Goal: Task Accomplishment & Management: Use online tool/utility

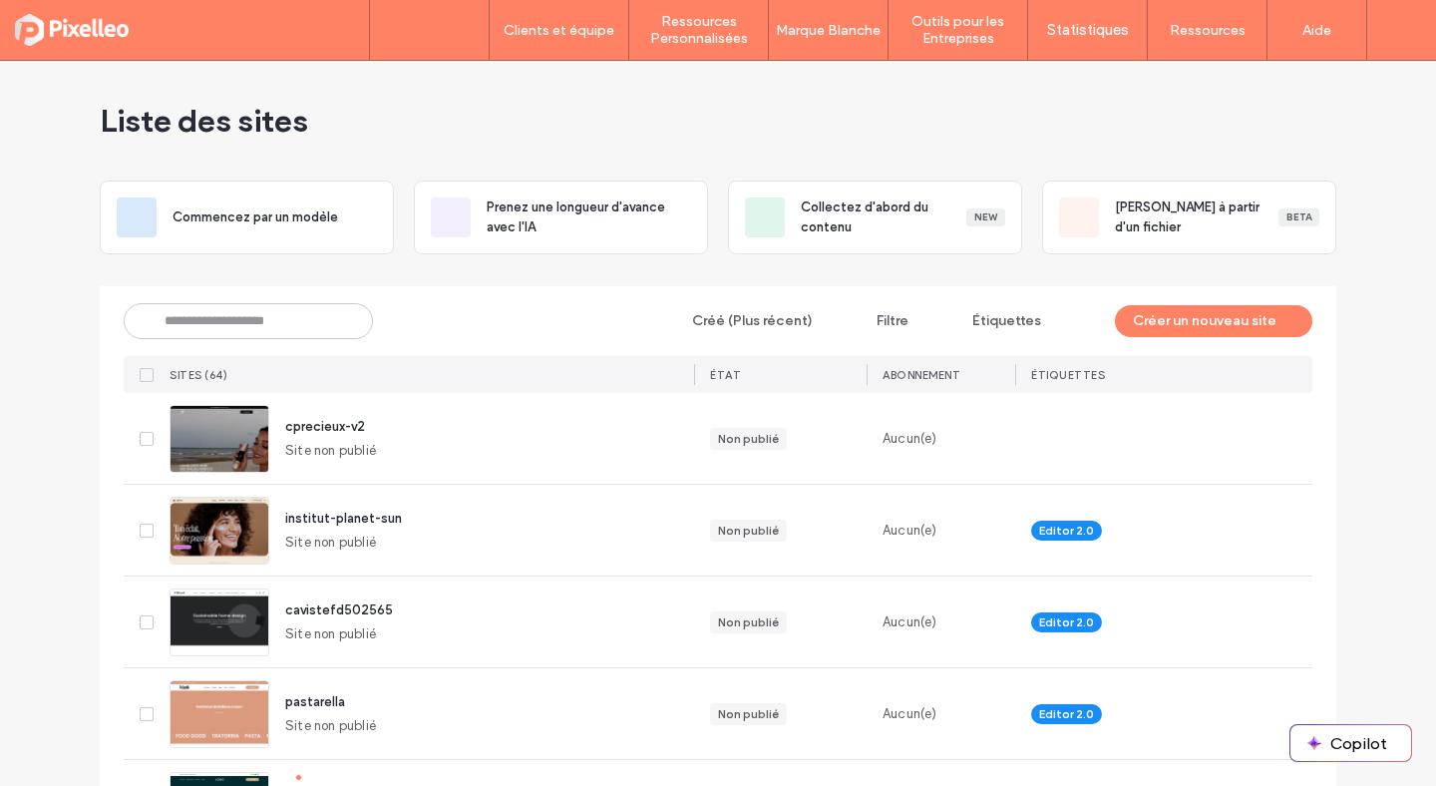
scroll to position [2171, 0]
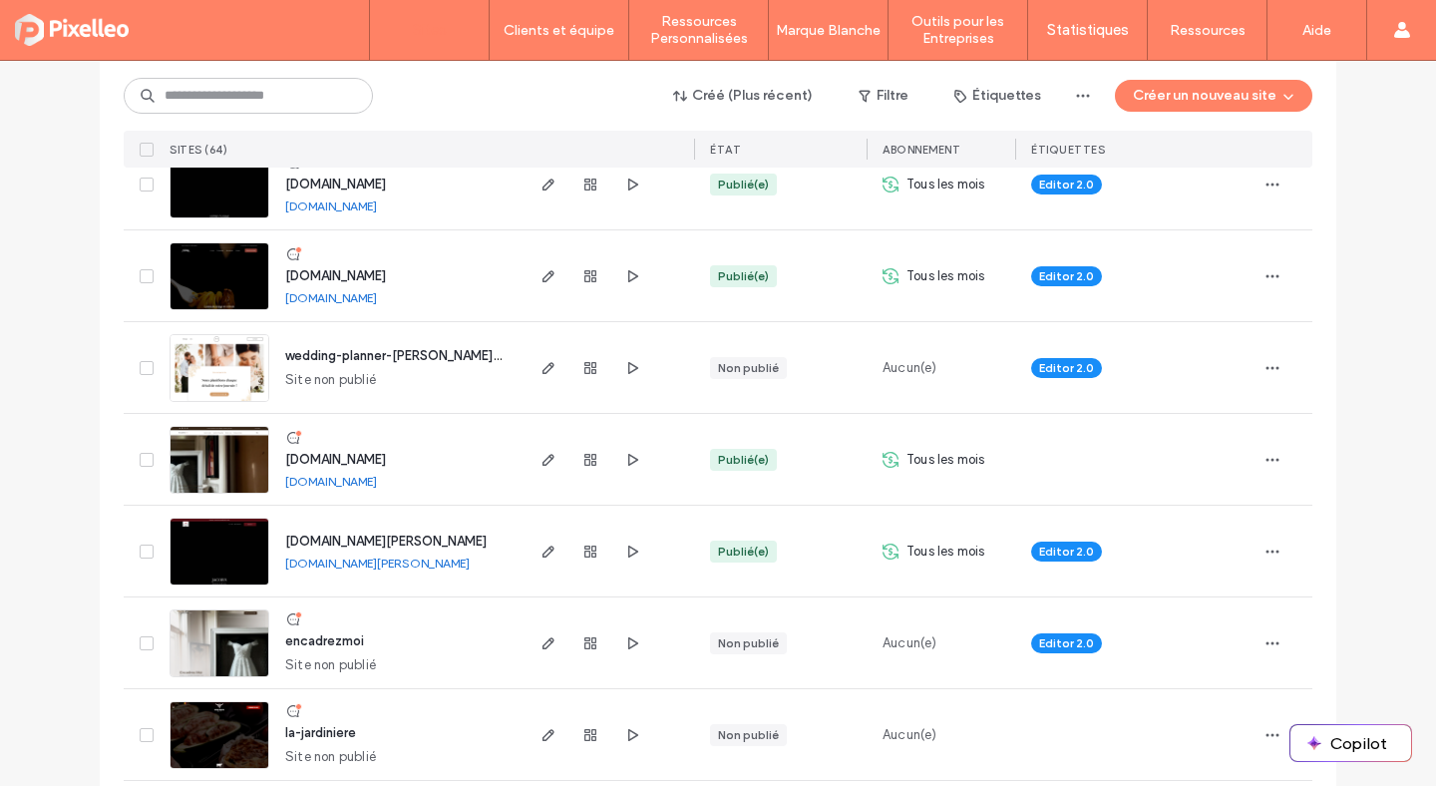
scroll to position [2233, 0]
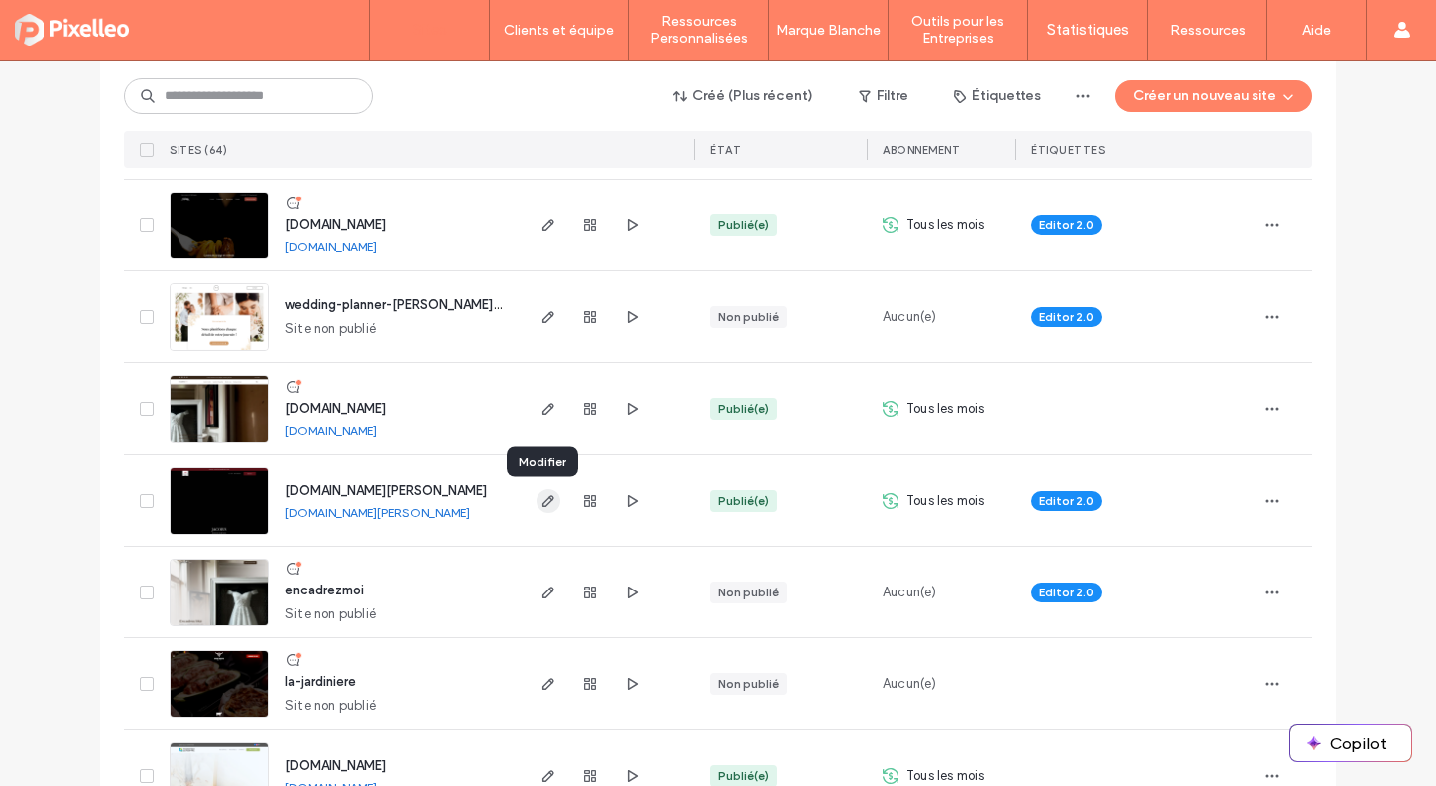
click at [541, 502] on icon "button" at bounding box center [549, 501] width 16 height 16
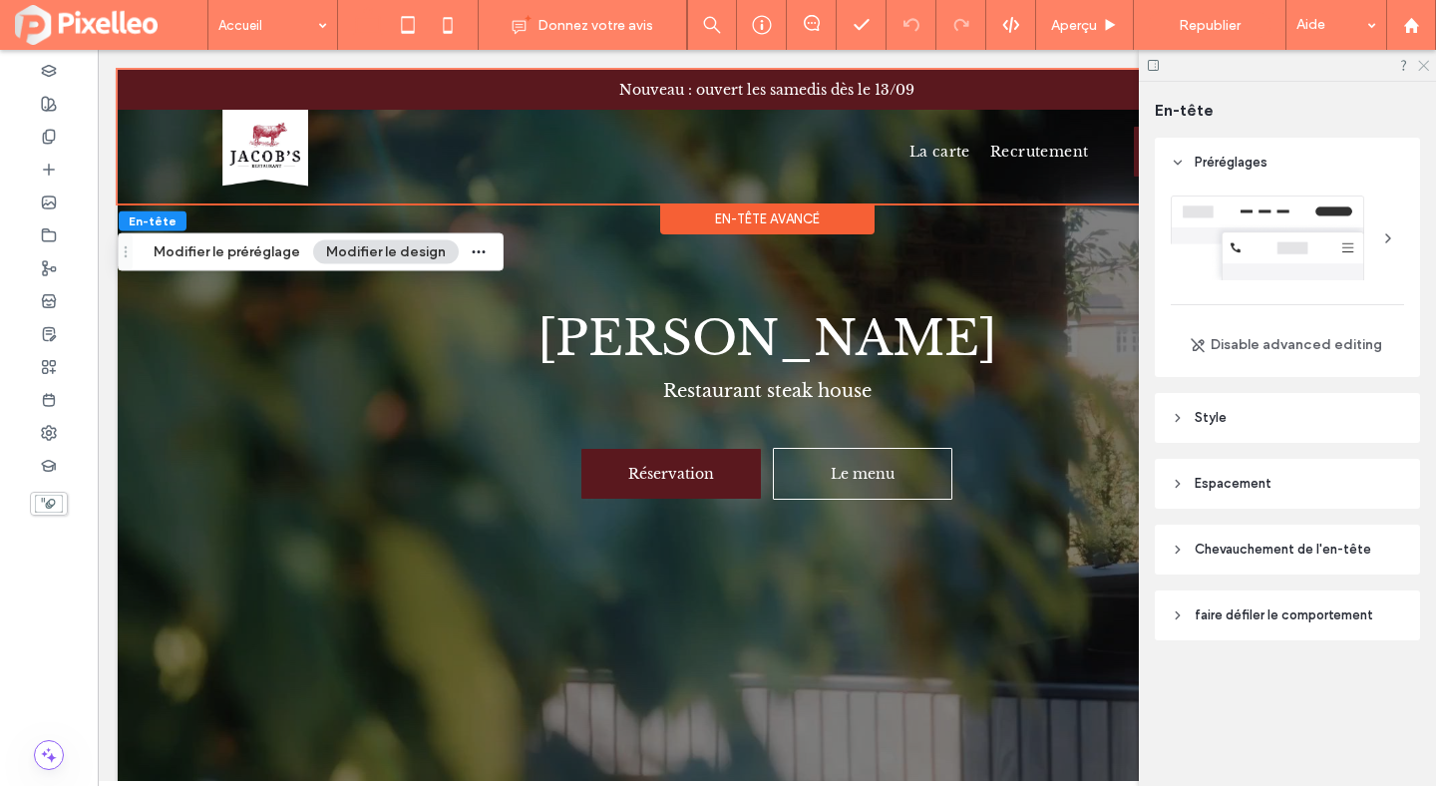
click at [1426, 63] on use at bounding box center [1424, 66] width 11 height 11
